Goal: Transaction & Acquisition: Purchase product/service

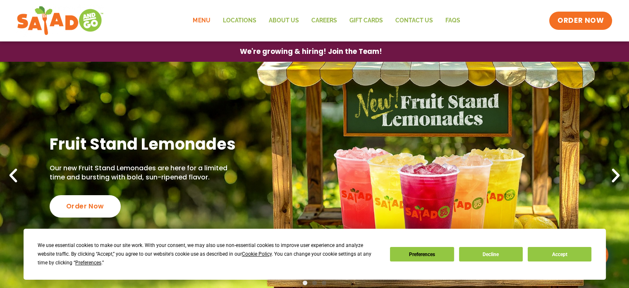
click at [205, 28] on link "Menu" at bounding box center [202, 20] width 30 height 19
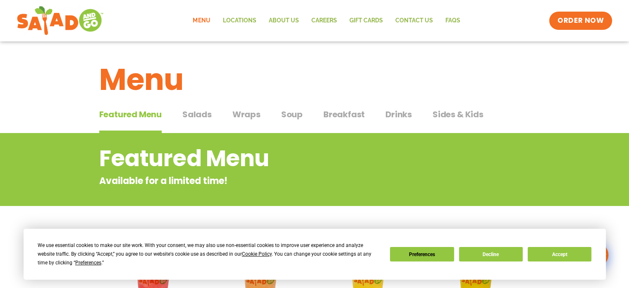
click at [189, 113] on span "Salads" at bounding box center [197, 114] width 29 height 12
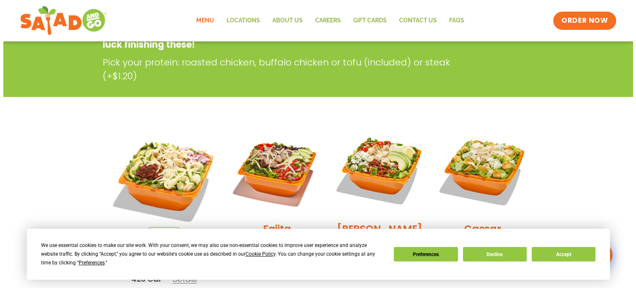
scroll to position [171, 0]
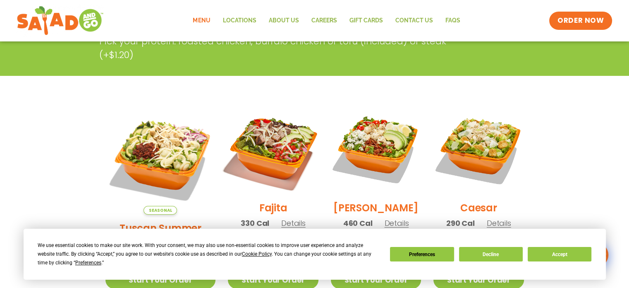
click at [257, 136] on img at bounding box center [273, 149] width 106 height 106
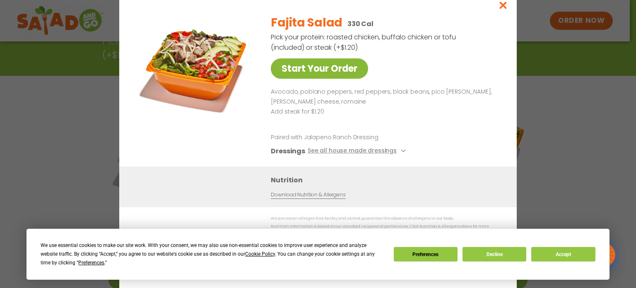
click at [315, 71] on link "Start Your Order" at bounding box center [319, 68] width 97 height 20
